Goal: Task Accomplishment & Management: Use online tool/utility

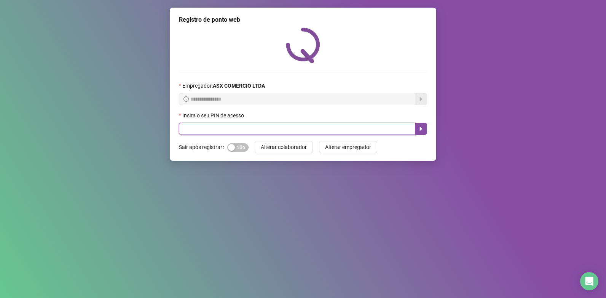
click at [195, 128] on input "text" at bounding box center [297, 129] width 237 height 12
type input "*****"
click at [418, 126] on icon "caret-right" at bounding box center [421, 129] width 6 height 6
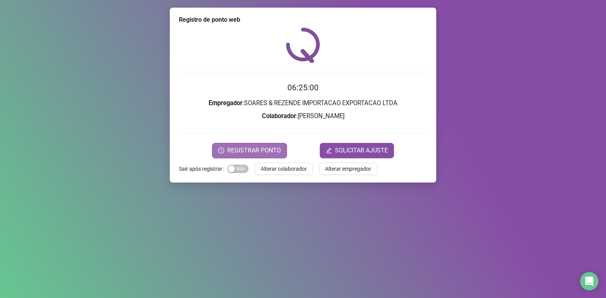
click at [252, 148] on span "REGISTRAR PONTO" at bounding box center [254, 150] width 54 height 9
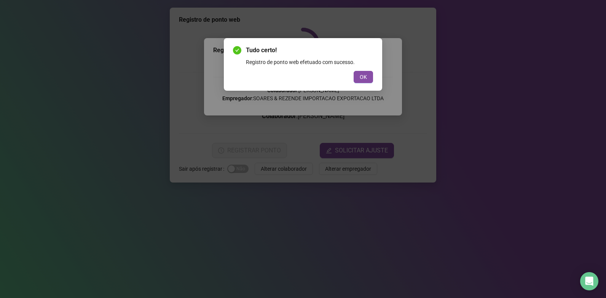
click at [360, 70] on div "Tudo certo! Registro de ponto web efetuado com sucesso. OK" at bounding box center [303, 64] width 140 height 37
click at [362, 74] on span "OK" at bounding box center [363, 77] width 7 height 8
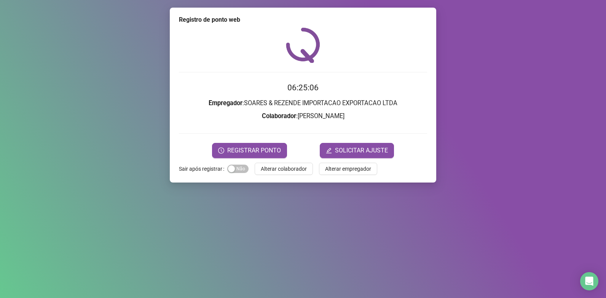
click at [294, 160] on div "Registro de ponto web 06:25:06 Empregador : SOARES & REZENDE IMPORTACAO EXPORTA…" at bounding box center [303, 95] width 267 height 175
click at [292, 165] on span "Alterar colaborador" at bounding box center [284, 169] width 46 height 8
